Goal: Information Seeking & Learning: Learn about a topic

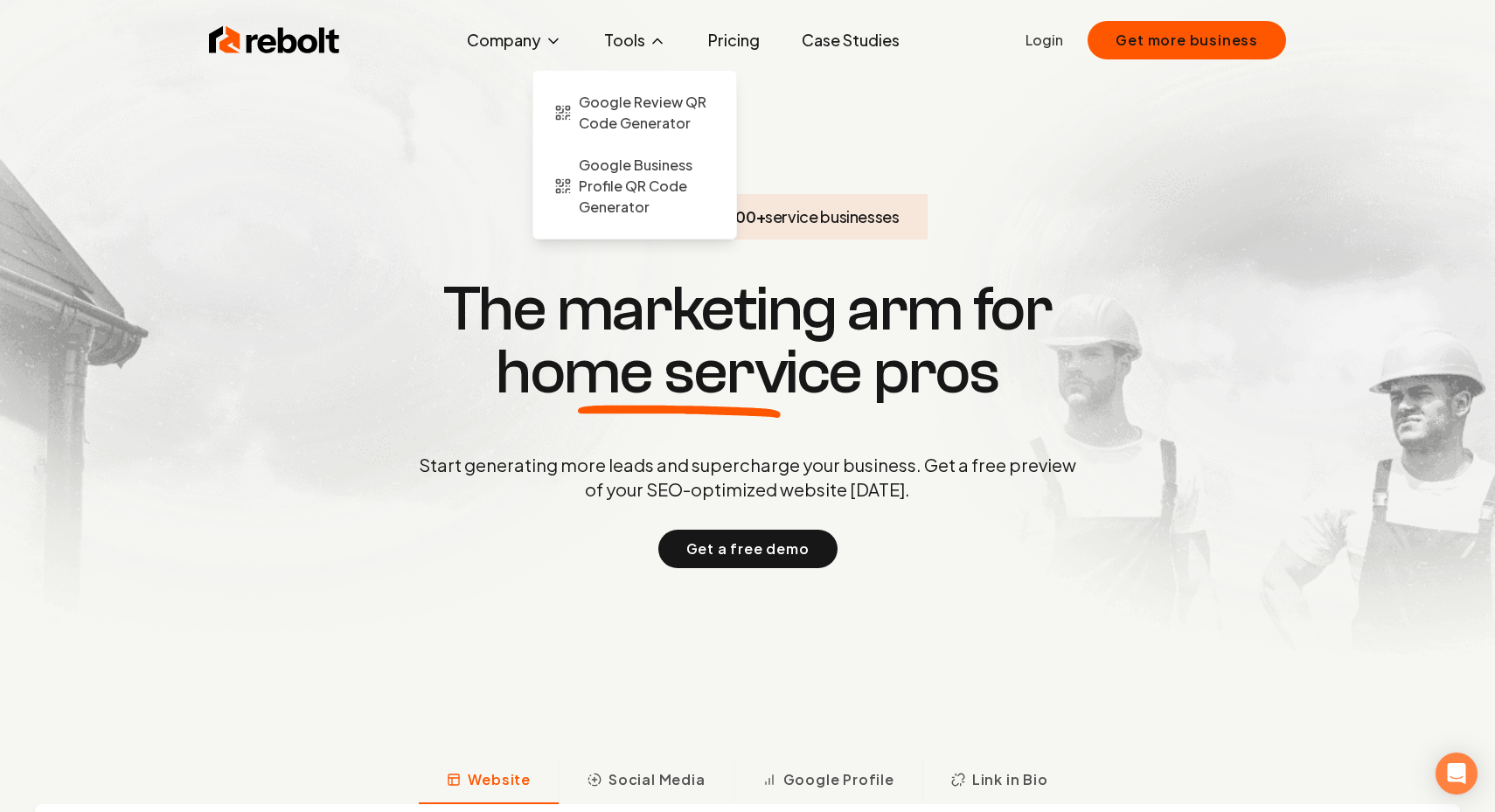
click at [633, 47] on button "Tools" at bounding box center [635, 40] width 90 height 35
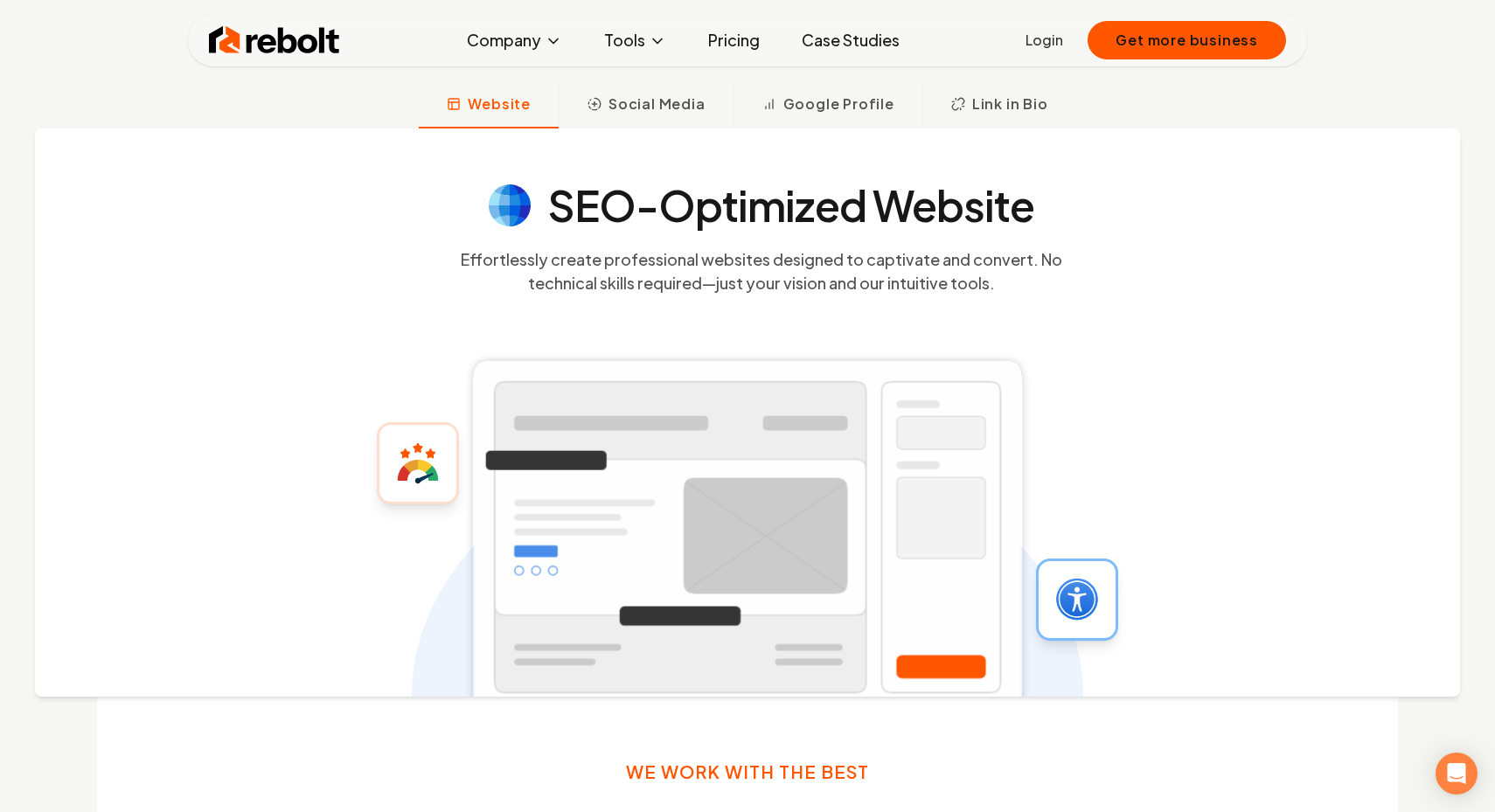
scroll to position [672, 0]
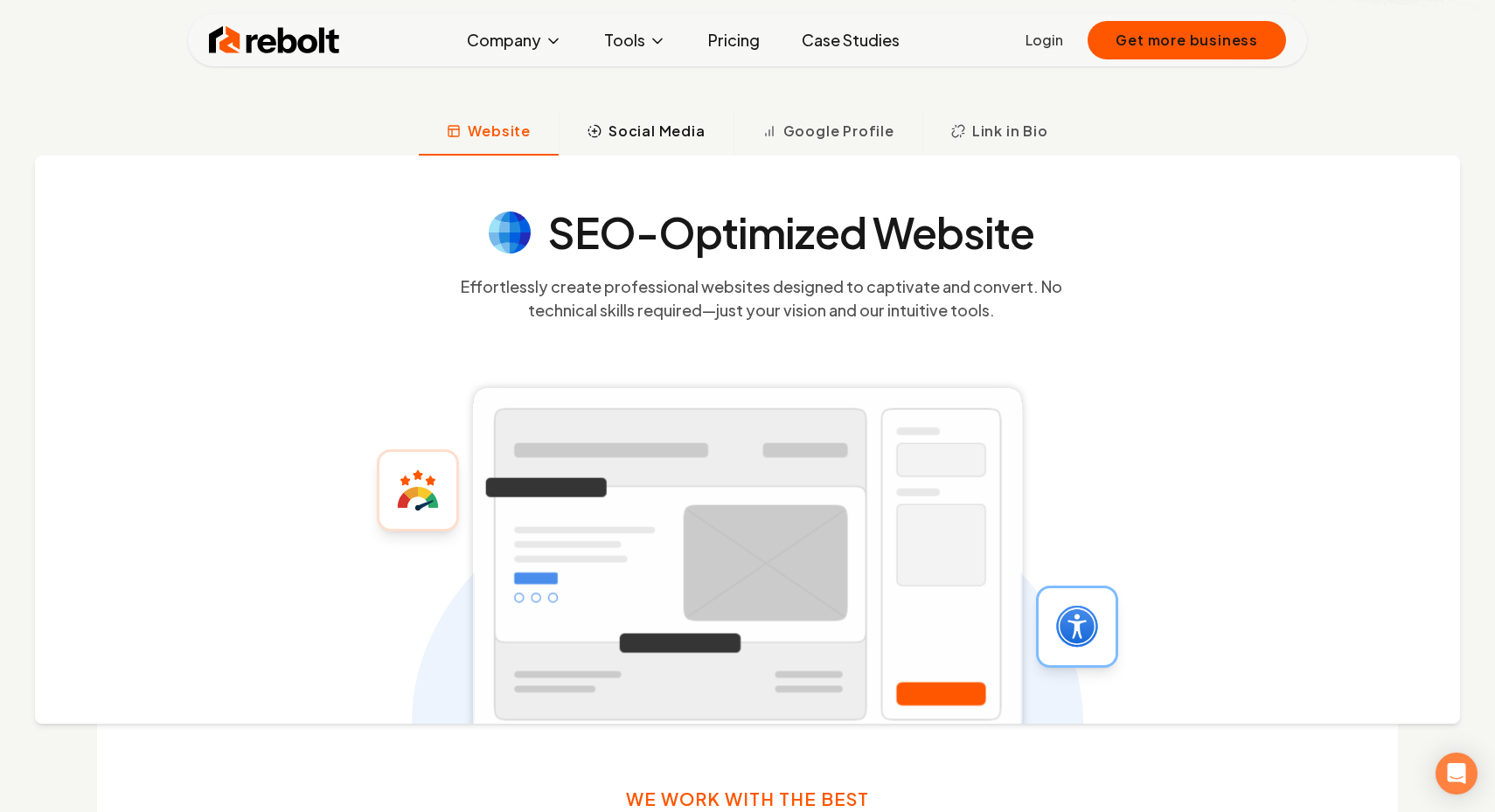
click at [658, 134] on span "Social Media" at bounding box center [656, 131] width 97 height 21
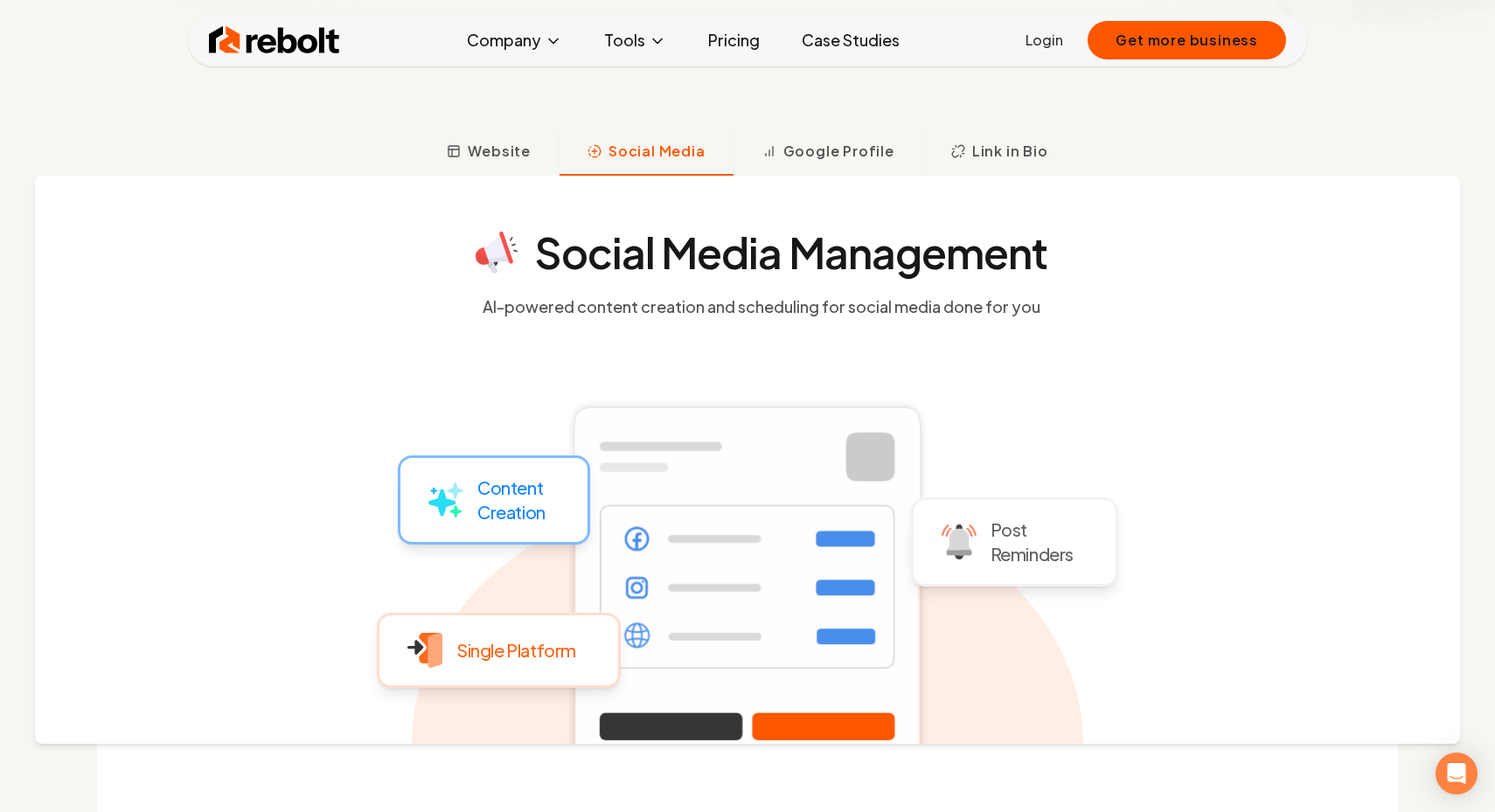
scroll to position [609, 0]
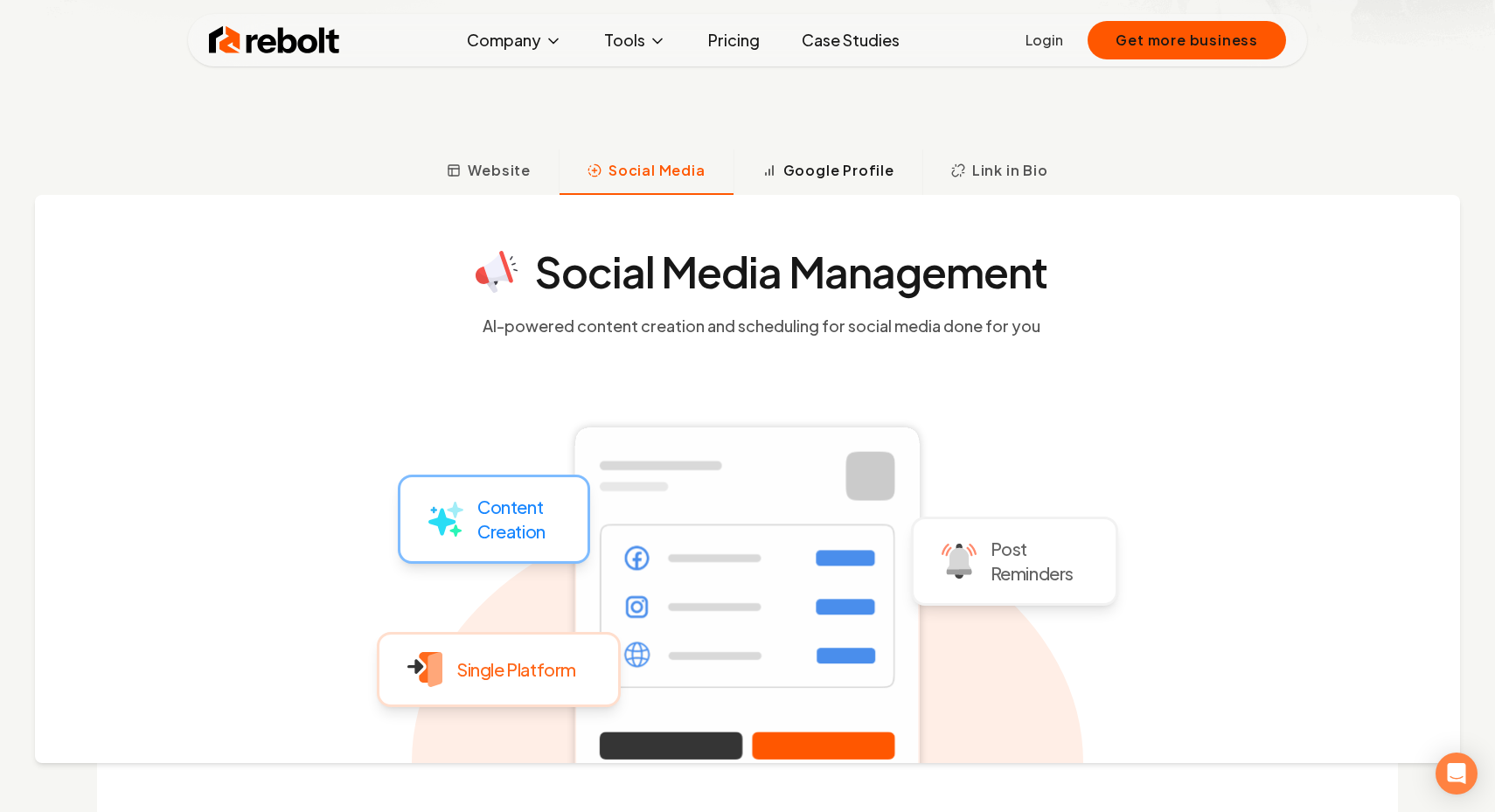
click at [834, 172] on span "Google Profile" at bounding box center [838, 170] width 111 height 21
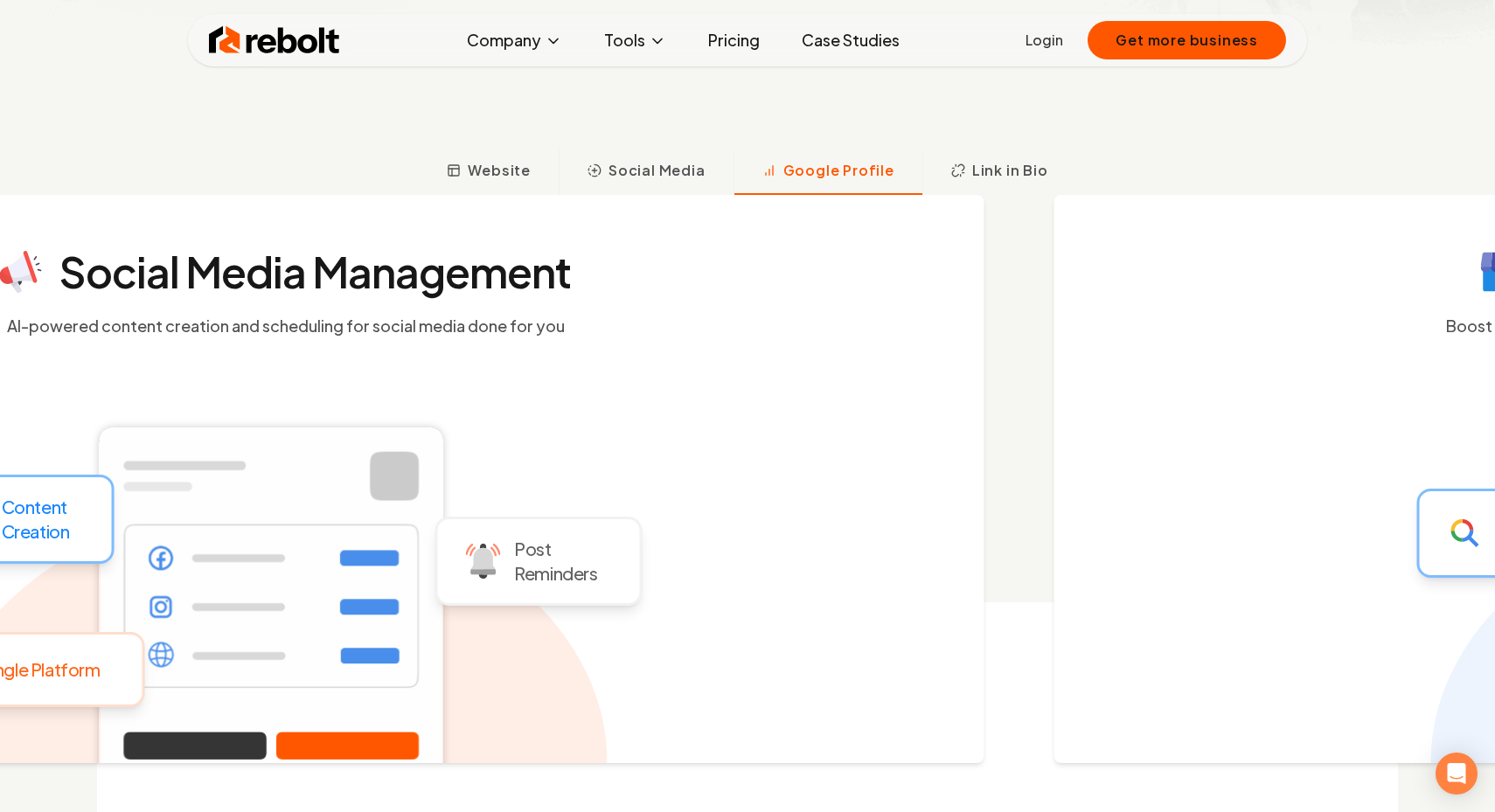
scroll to position [673, 0]
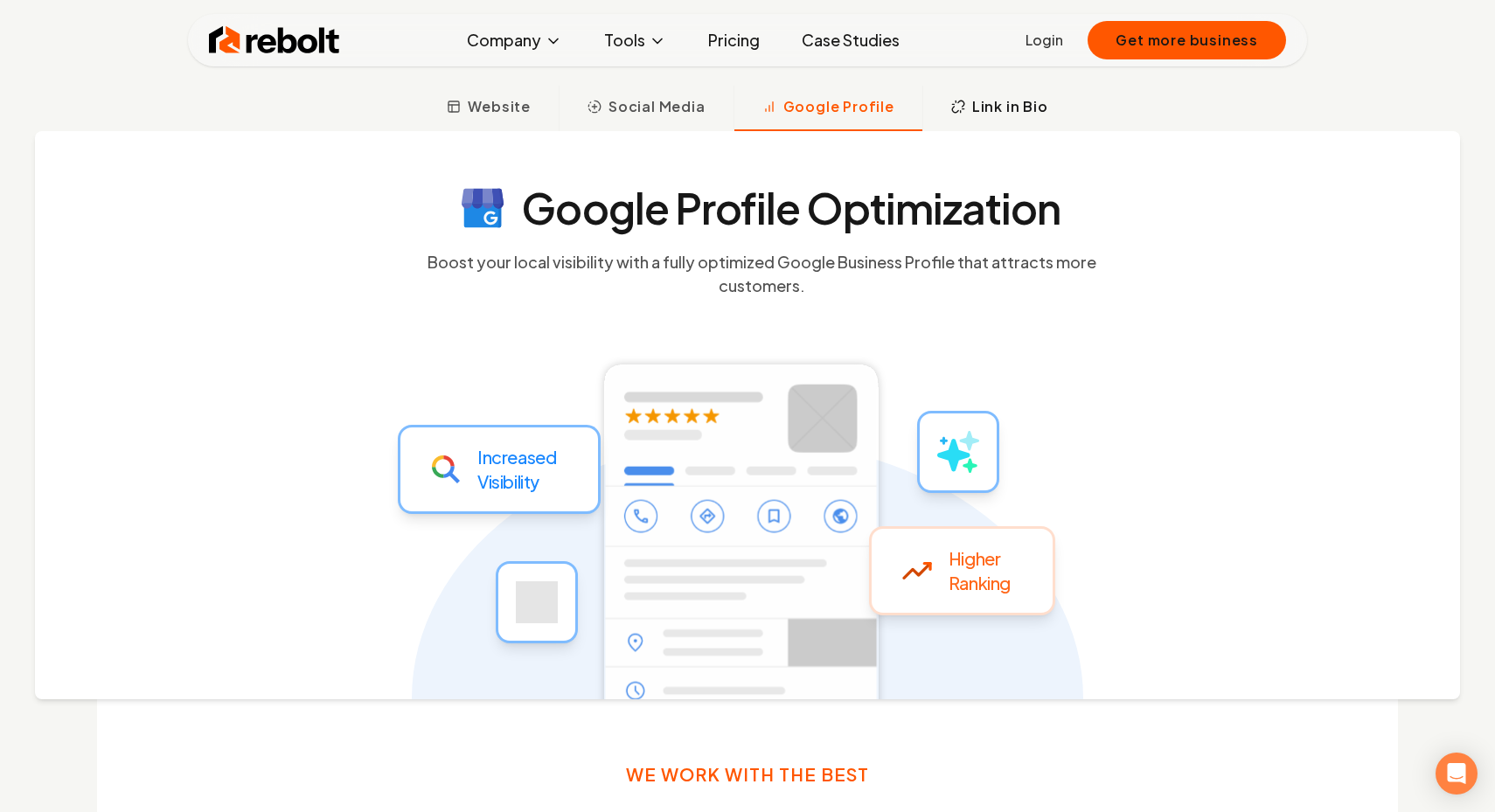
click at [1010, 114] on span "Link in Bio" at bounding box center [1010, 107] width 76 height 21
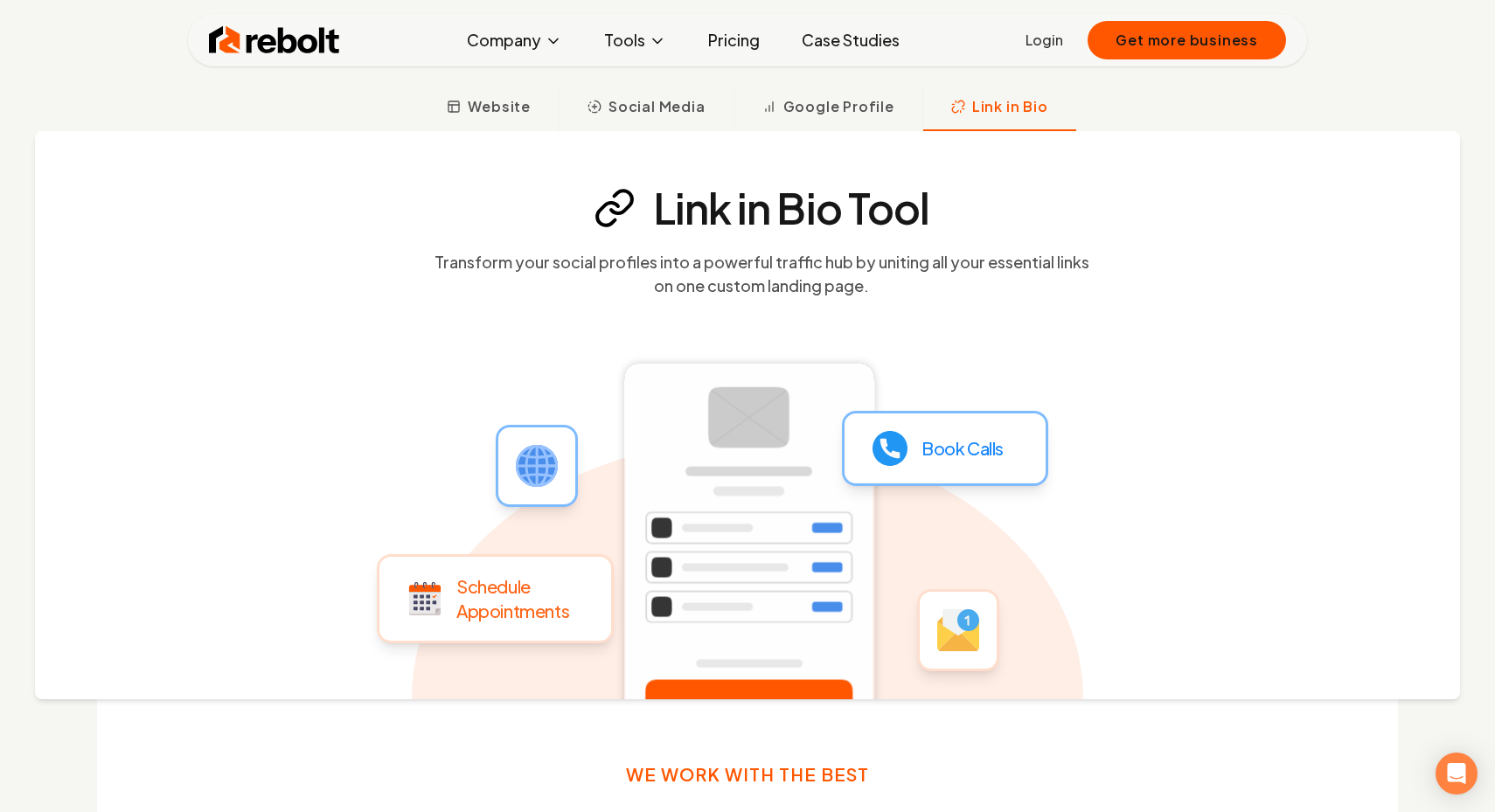
click at [749, 47] on link "Pricing" at bounding box center [733, 40] width 79 height 35
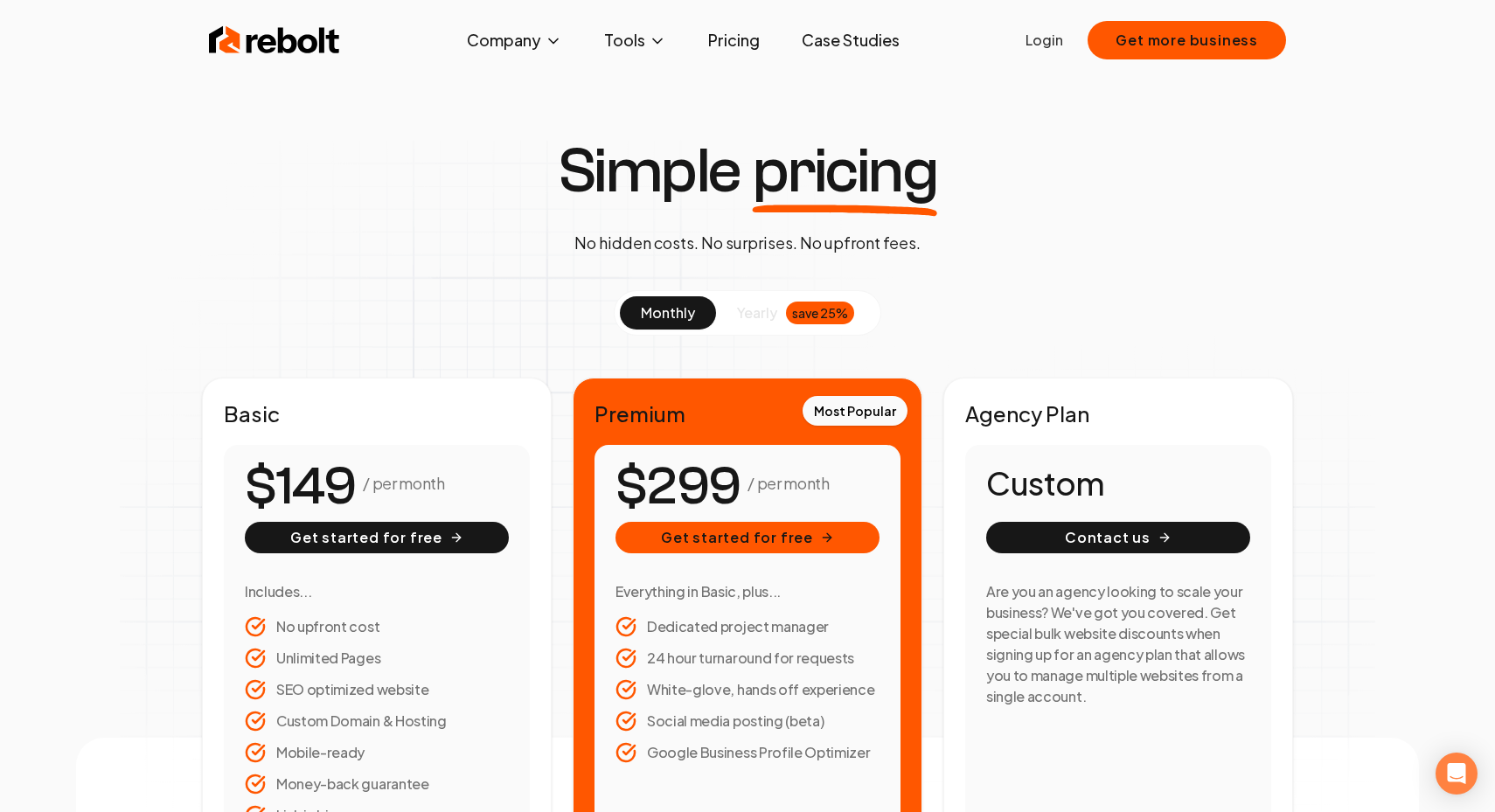
click at [278, 38] on img at bounding box center [274, 40] width 132 height 35
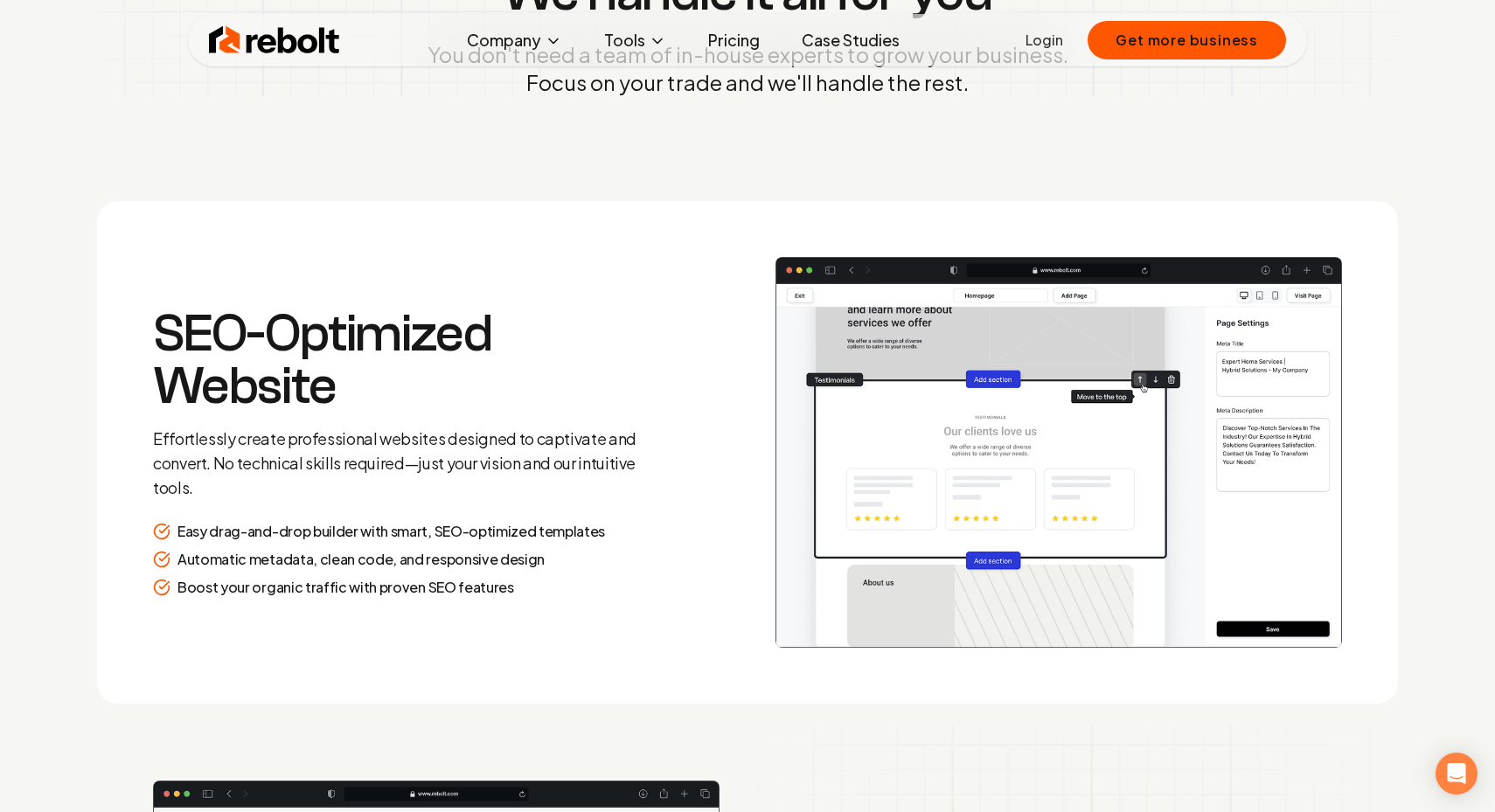
scroll to position [2297, 0]
